Goal: Book appointment/travel/reservation

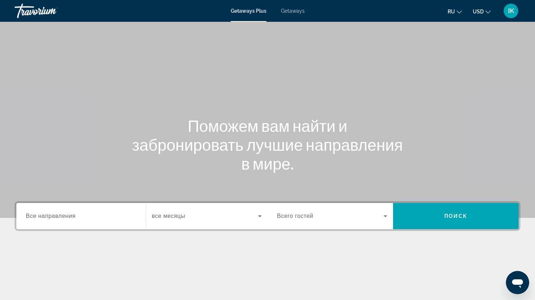
click at [43, 132] on div "Поможем вам найти и забронировать лучшие направления в мире." at bounding box center [267, 144] width 535 height 57
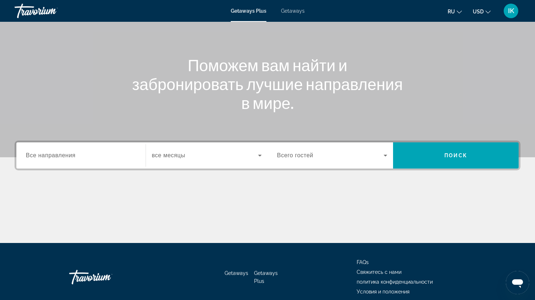
scroll to position [56, 0]
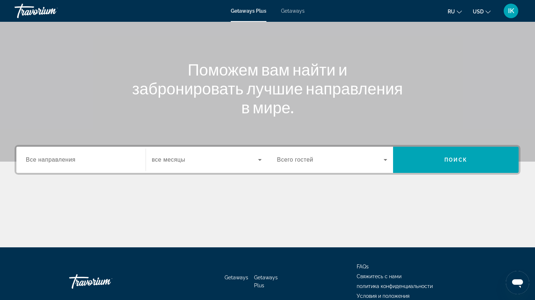
click at [41, 160] on span "Все направления" at bounding box center [51, 160] width 50 height 6
click at [41, 160] on input "Destination Все направления" at bounding box center [81, 160] width 110 height 9
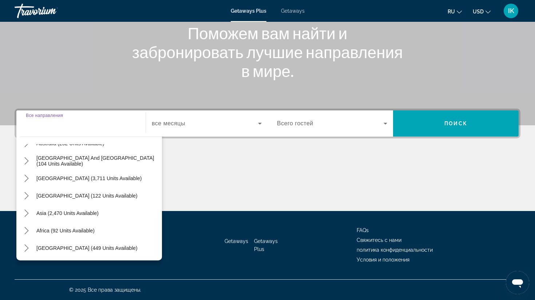
scroll to position [118, 0]
click at [27, 247] on icon "Toggle Middle East (449 units available) submenu" at bounding box center [26, 248] width 7 height 7
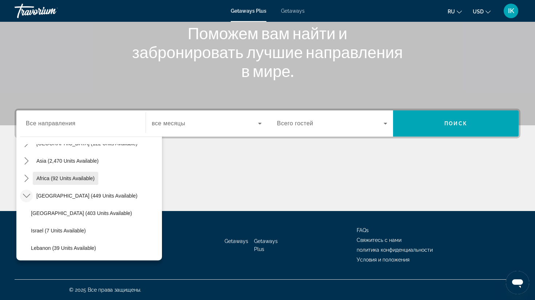
scroll to position [170, 0]
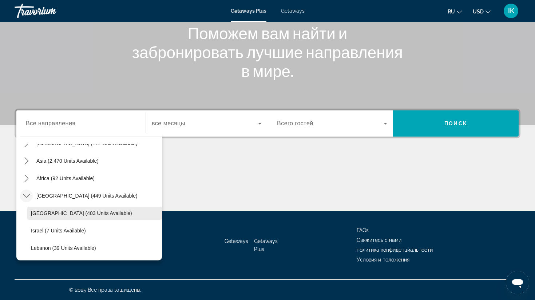
click at [38, 211] on span "[GEOGRAPHIC_DATA] (403 units available)" at bounding box center [81, 214] width 101 height 6
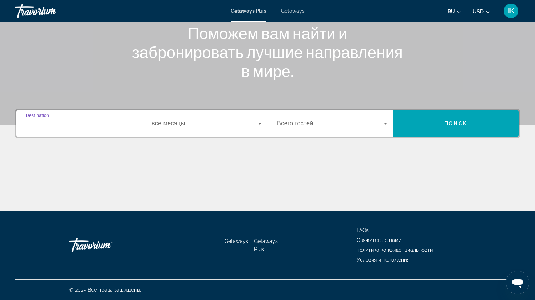
type input "**********"
click at [259, 126] on icon "Search widget" at bounding box center [259, 123] width 9 height 9
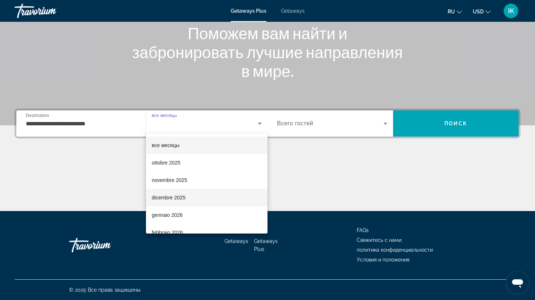
click at [167, 198] on span "dicembre 2025" at bounding box center [169, 197] width 34 height 9
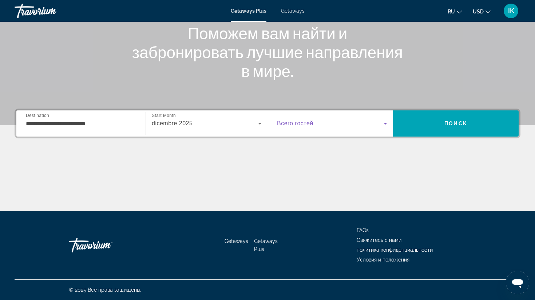
click at [387, 124] on icon "Search widget" at bounding box center [385, 123] width 9 height 9
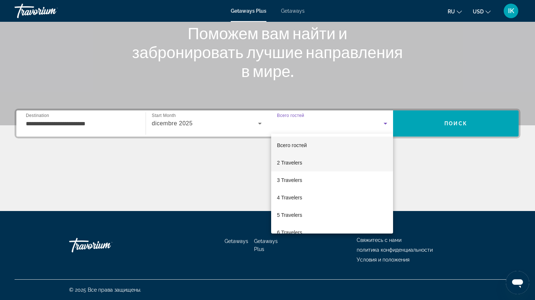
click at [291, 161] on span "2 Travelers" at bounding box center [289, 163] width 25 height 9
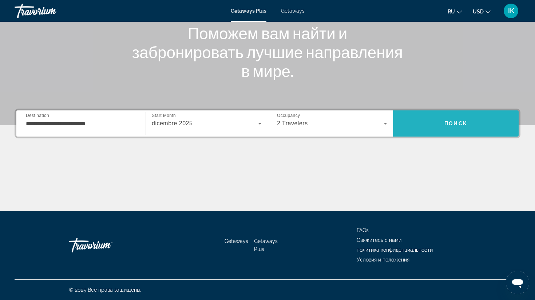
click at [458, 121] on span "Поиск" at bounding box center [455, 124] width 23 height 6
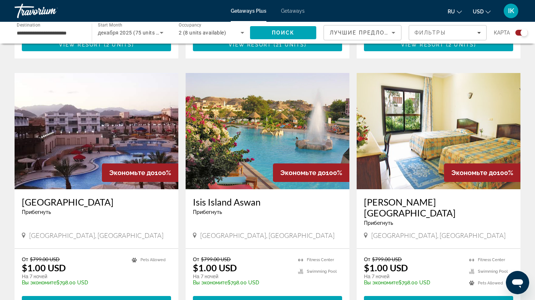
scroll to position [484, 0]
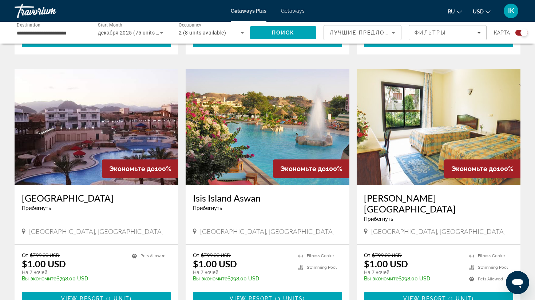
click at [141, 165] on span "Экономьте до" at bounding box center [131, 169] width 45 height 8
click at [134, 143] on img "Main content" at bounding box center [97, 127] width 164 height 116
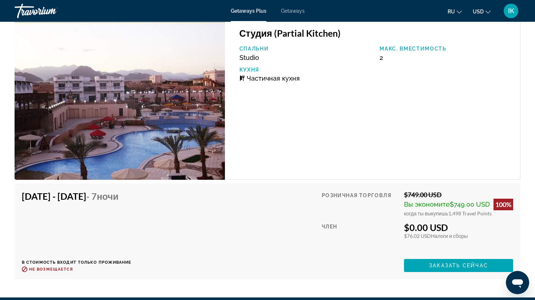
scroll to position [1046, 0]
